Goal: Find specific page/section: Find specific page/section

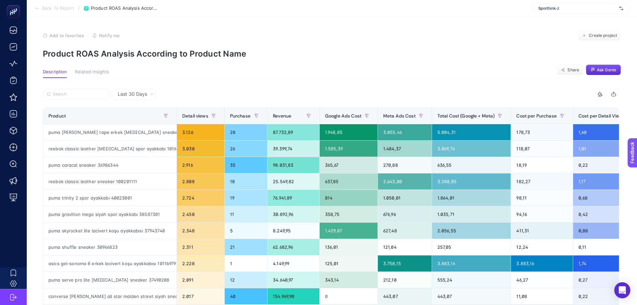
click at [133, 92] on span "Last 30 Days" at bounding box center [132, 94] width 29 height 7
click at [136, 120] on li "Last 7 Days" at bounding box center [133, 120] width 39 height 12
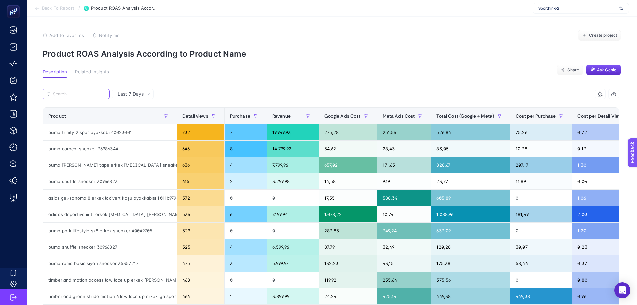
click at [80, 92] on input "Search" at bounding box center [79, 94] width 53 height 5
paste input "12165604-gry"
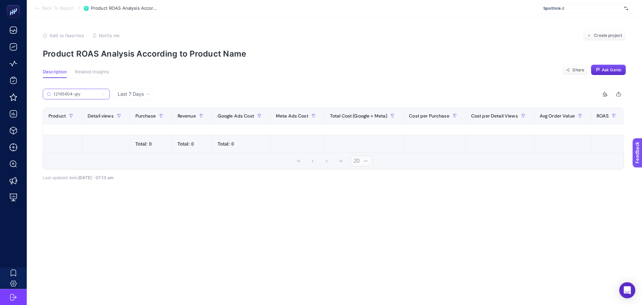
type input "12165604-gry"
click at [104, 93] on icon at bounding box center [104, 94] width 4 height 4
click at [0, 0] on input "Search" at bounding box center [0, 0] width 0 height 0
